Goal: Register for event/course

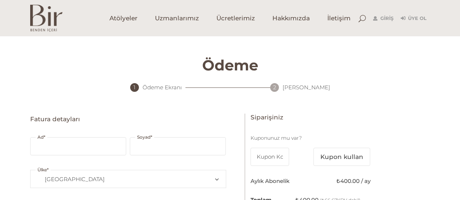
select select "TR34"
click at [130, 17] on span "Atölyeler" at bounding box center [124, 18] width 28 height 8
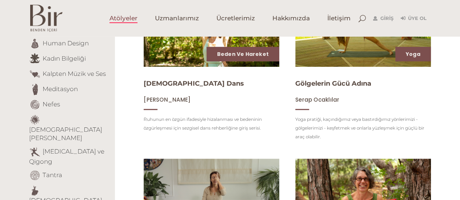
scroll to position [146, 0]
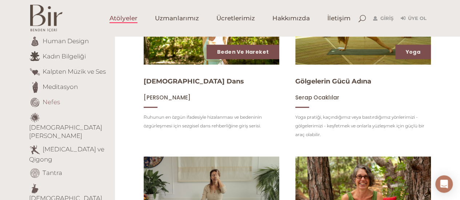
click at [48, 102] on link "Nefes" at bounding box center [51, 101] width 17 height 7
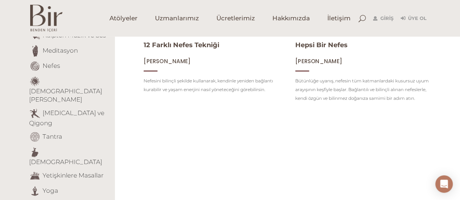
scroll to position [146, 0]
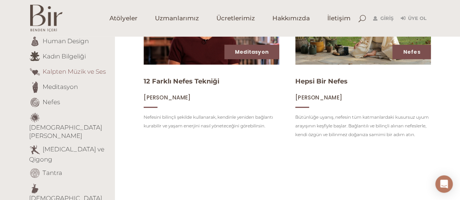
click at [77, 72] on link "Kalpten Müzik ve Ses" at bounding box center [74, 71] width 63 height 7
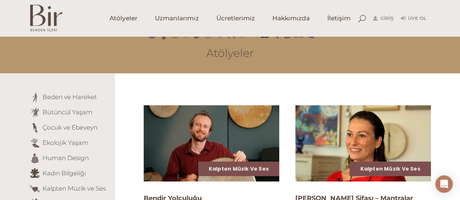
scroll to position [109, 0]
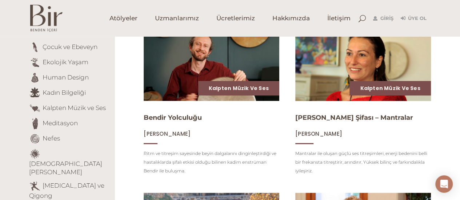
click at [383, 67] on img at bounding box center [363, 63] width 140 height 79
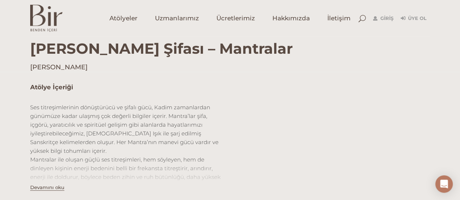
scroll to position [255, 0]
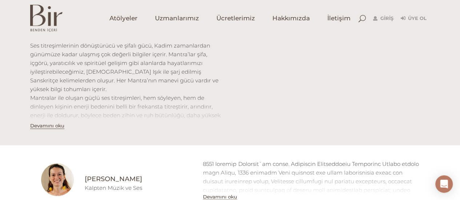
click at [48, 128] on button "Devamını oku" at bounding box center [47, 126] width 34 height 6
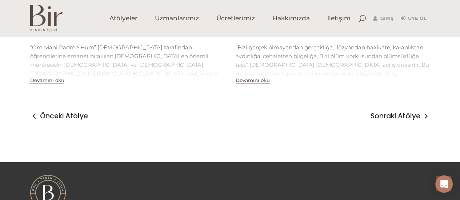
scroll to position [1055, 0]
